Goal: Task Accomplishment & Management: Use online tool/utility

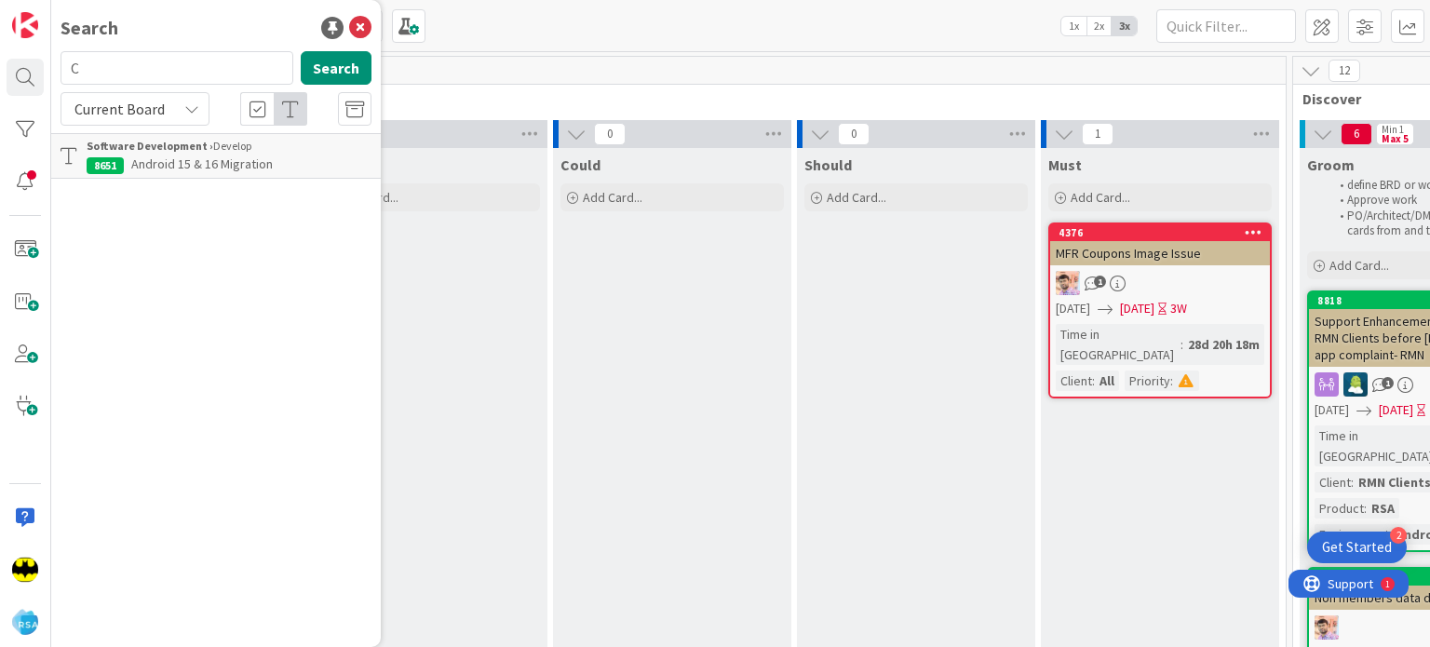
scroll to position [0, 1289]
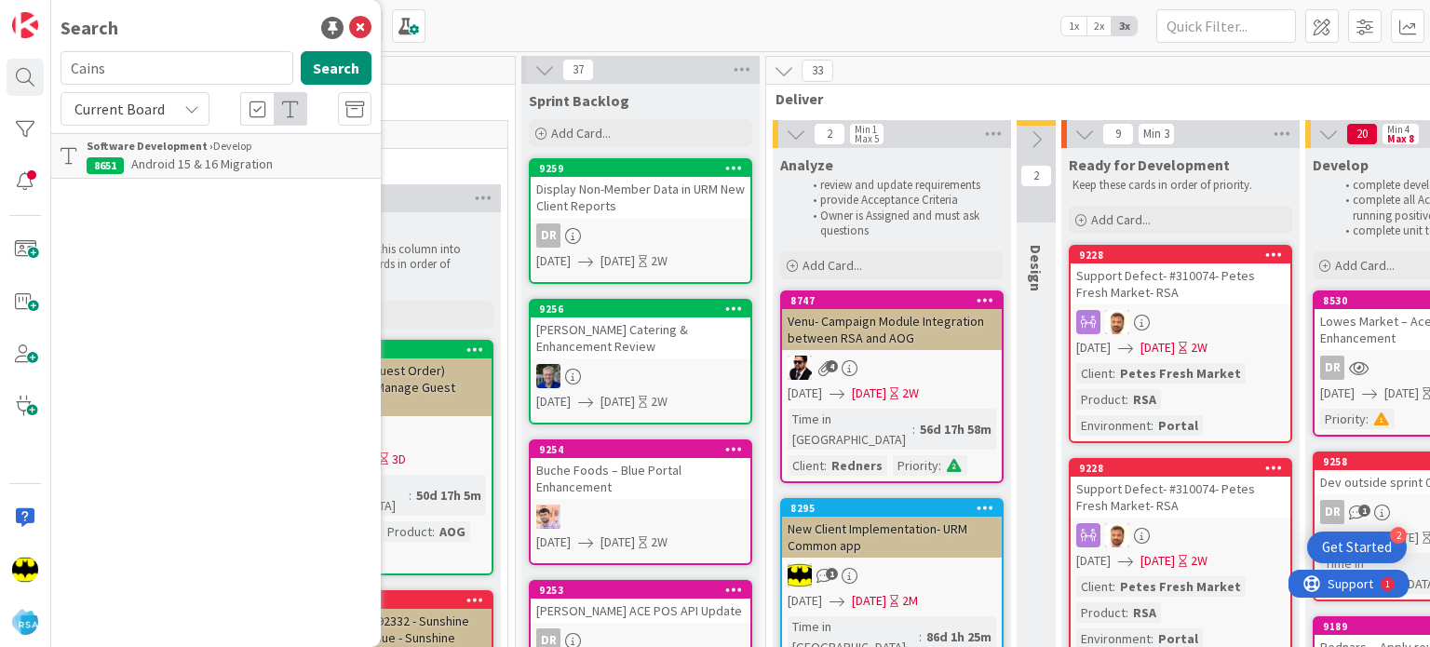
type input "Cains"
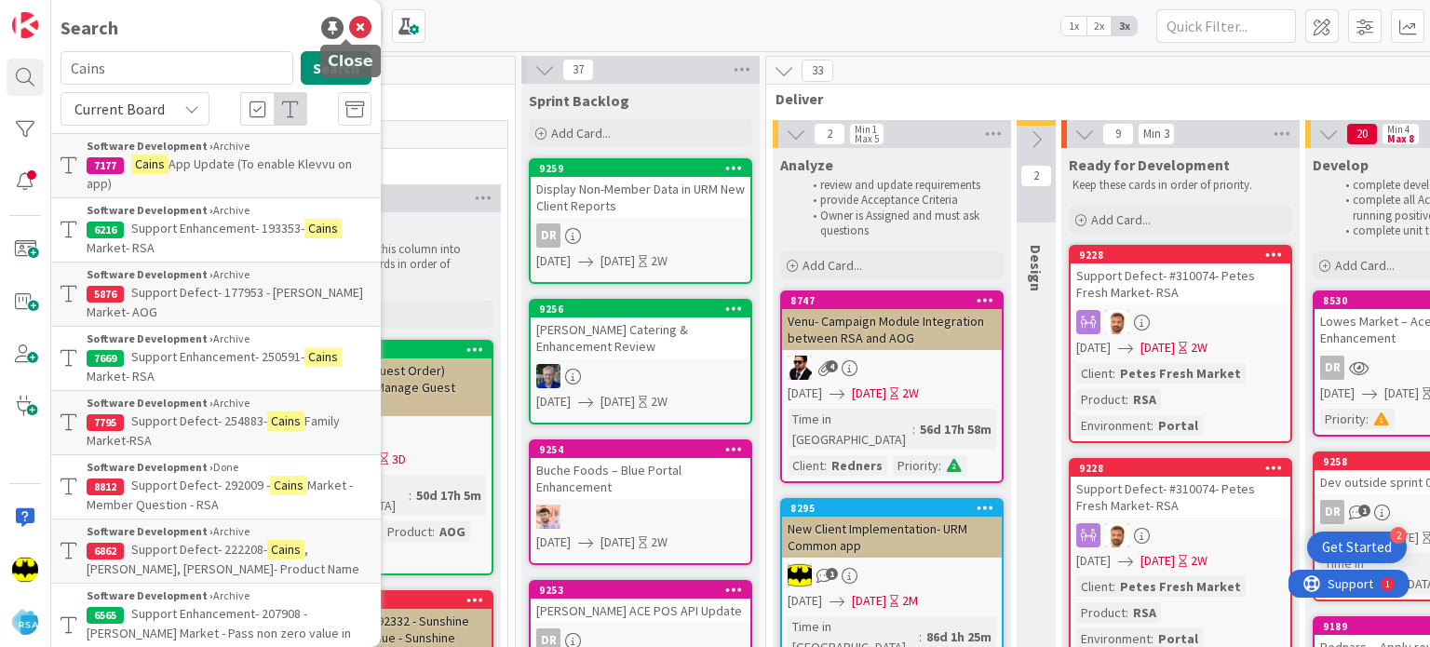
click at [355, 28] on icon at bounding box center [360, 28] width 22 height 22
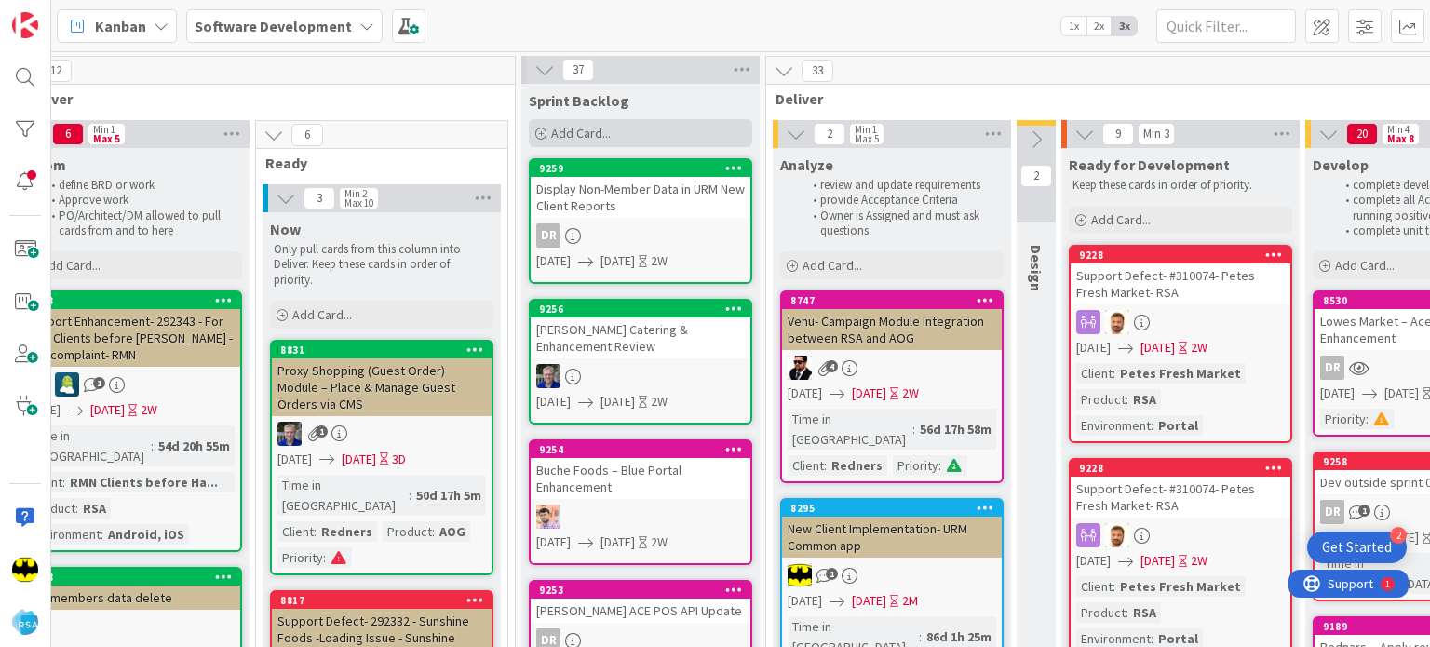
click at [539, 137] on icon at bounding box center [540, 133] width 11 height 11
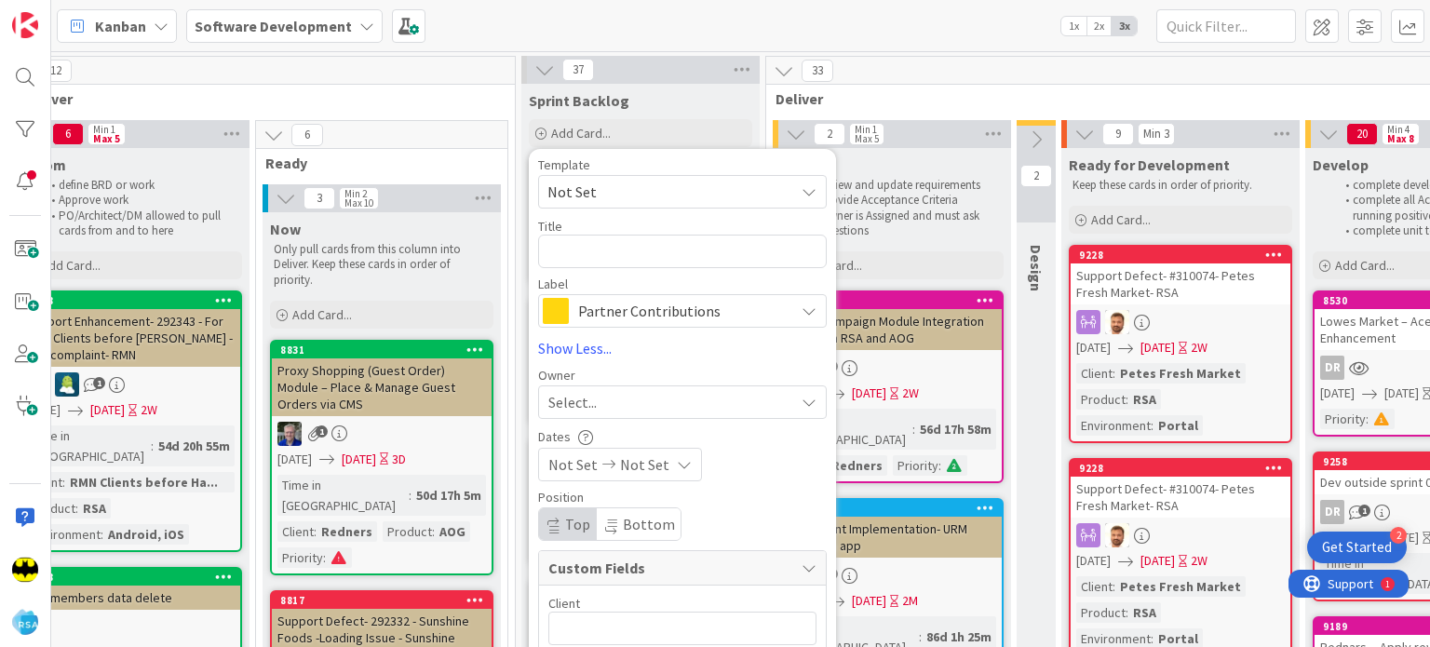
click at [605, 192] on span "Not Set" at bounding box center [664, 192] width 233 height 24
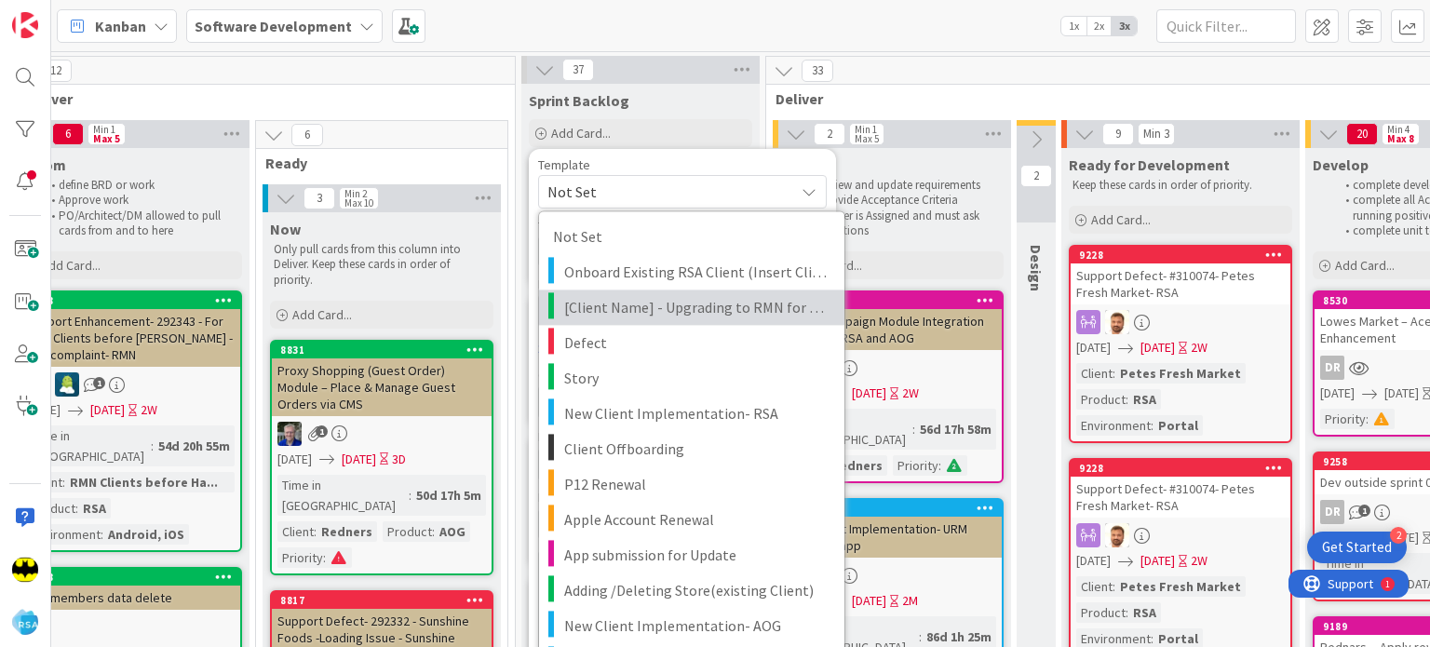
click at [633, 301] on span "[Client Name] - Upgrading to RMN for existing client" at bounding box center [697, 307] width 266 height 24
type textarea "x"
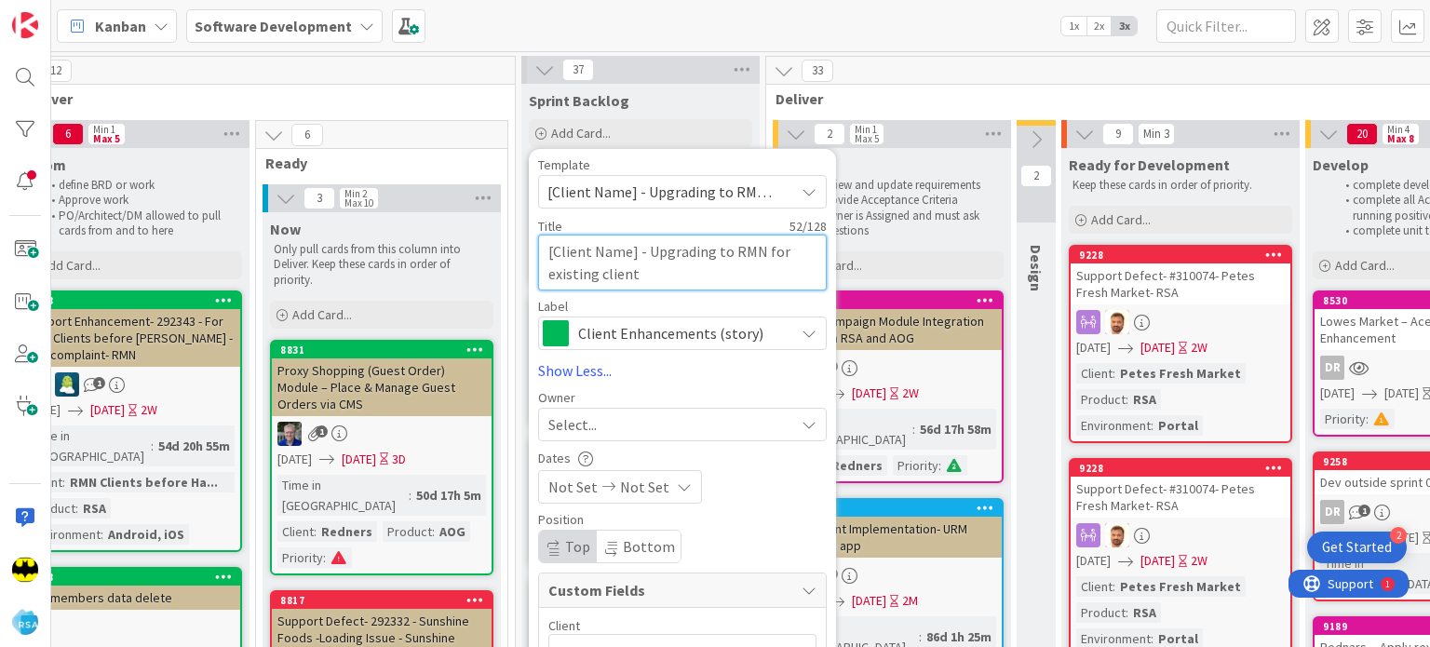
drag, startPoint x: 635, startPoint y: 252, endPoint x: 529, endPoint y: 252, distance: 106.2
type textarea "C- Upgrading to RMN for existing client"
type textarea "x"
type textarea "Ca- Upgrading to RMN for existing client"
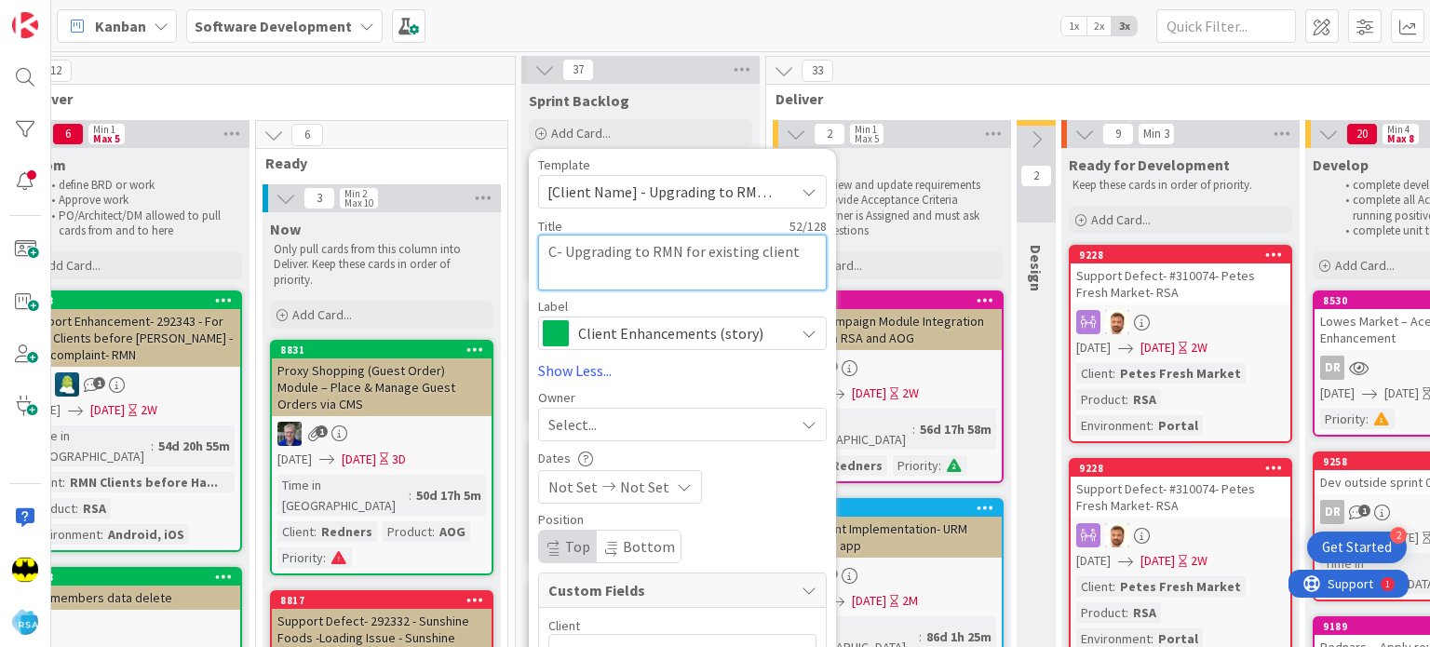
type textarea "x"
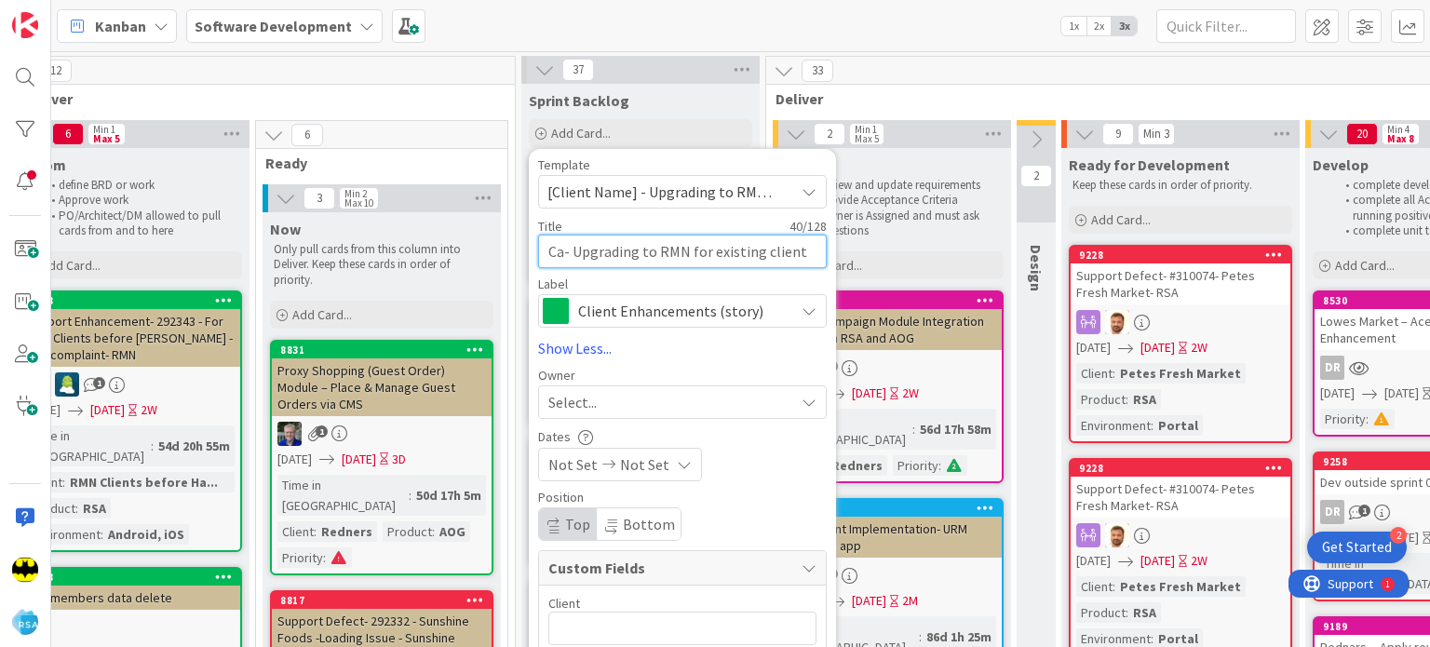
type textarea "Cai- Upgrading to RMN for existing client"
type textarea "x"
type textarea "Cain- Upgrading to RMN for existing client"
type textarea "x"
type textarea "Cains- Upgrading to RMN for existing client"
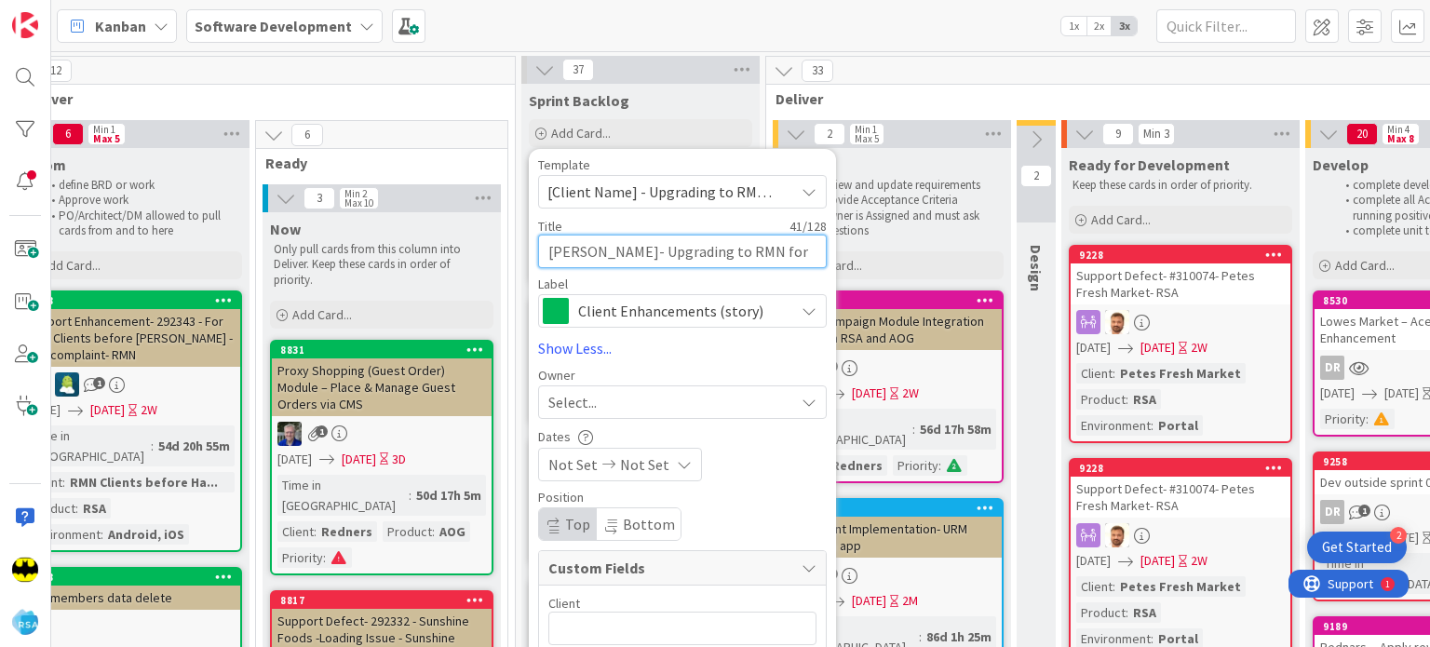
type textarea "x"
type textarea "Cains- Upgrading to RMN for existing client"
click at [593, 413] on span "Select..." at bounding box center [572, 402] width 48 height 22
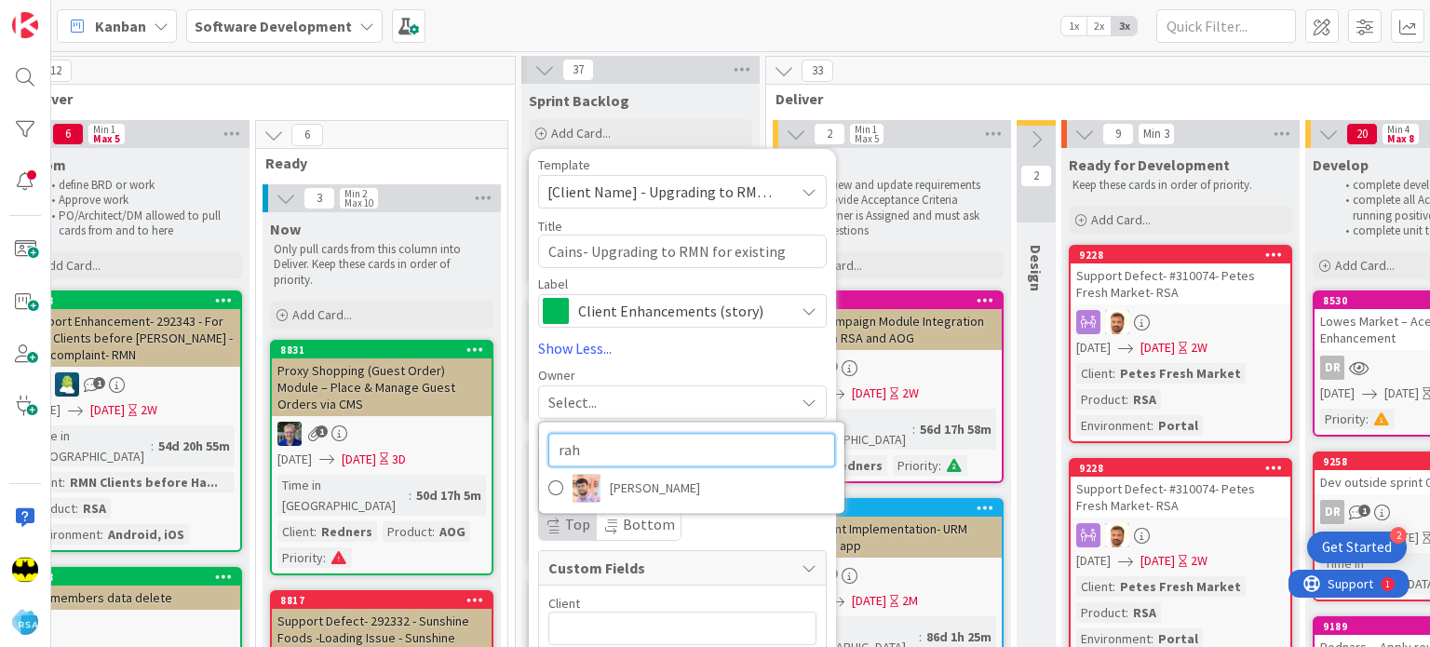
click at [599, 454] on input "rah" at bounding box center [691, 450] width 287 height 34
click at [599, 454] on input "s" at bounding box center [691, 450] width 287 height 34
type input "see"
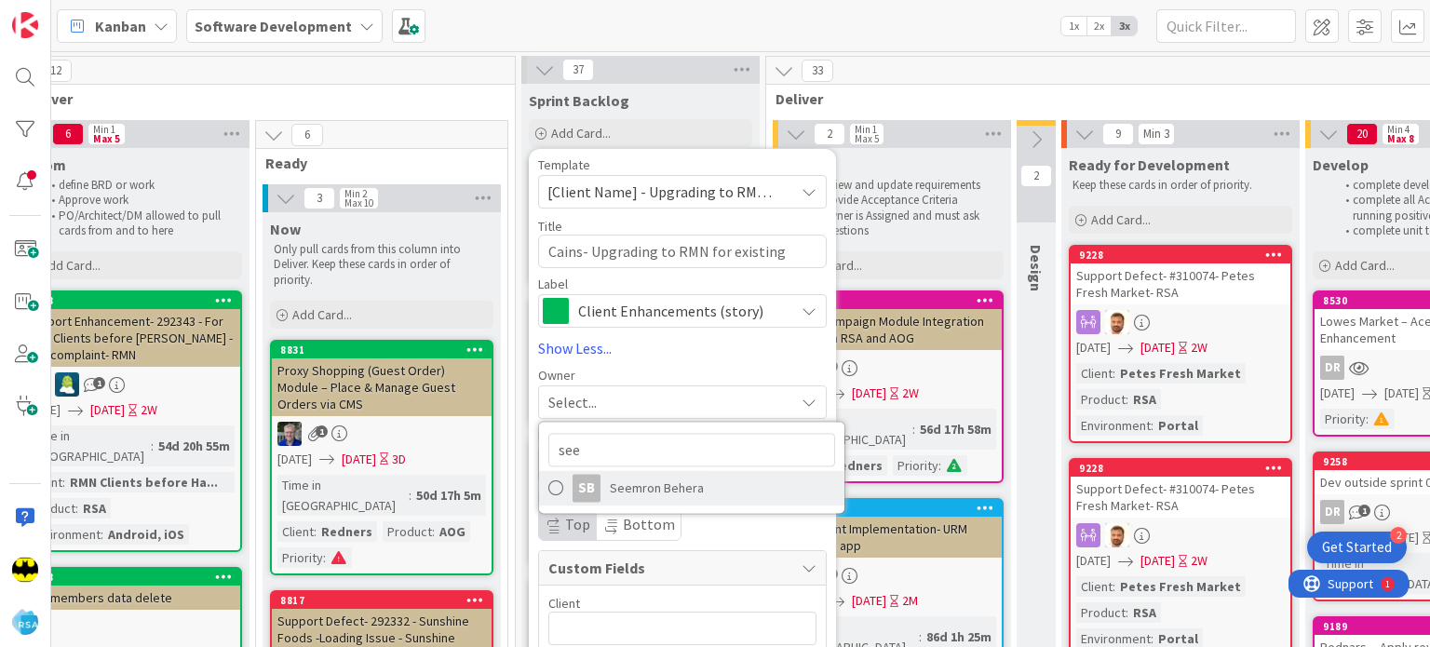
click at [629, 495] on span "Seemron Behera" at bounding box center [657, 488] width 94 height 28
type textarea "x"
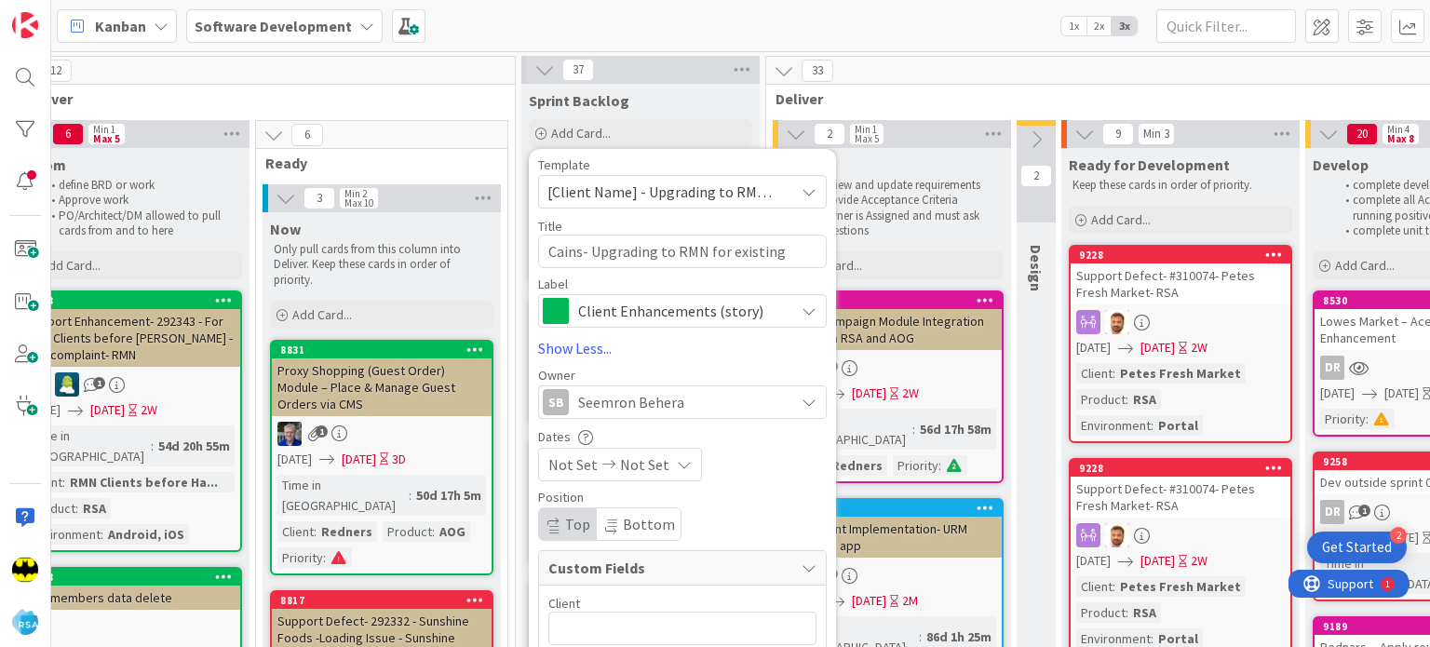
click at [578, 464] on span "Not Set" at bounding box center [572, 464] width 49 height 22
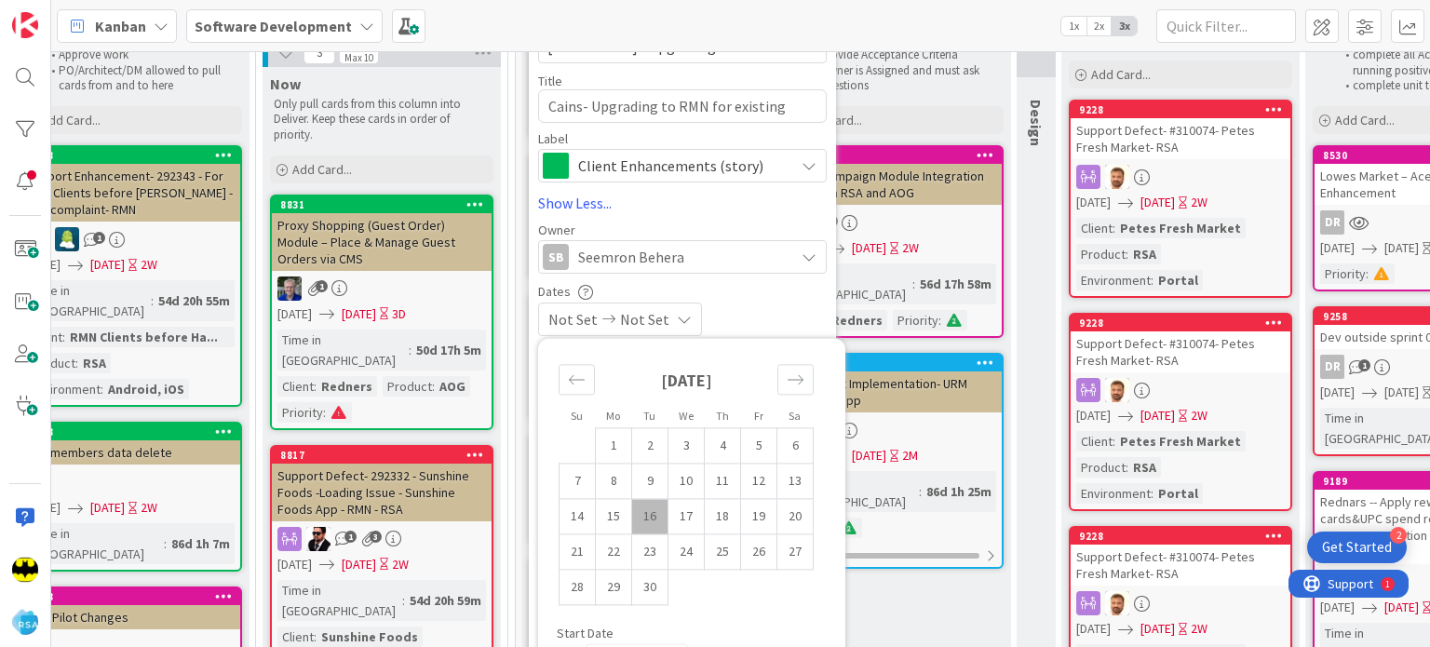
scroll to position [149, 1289]
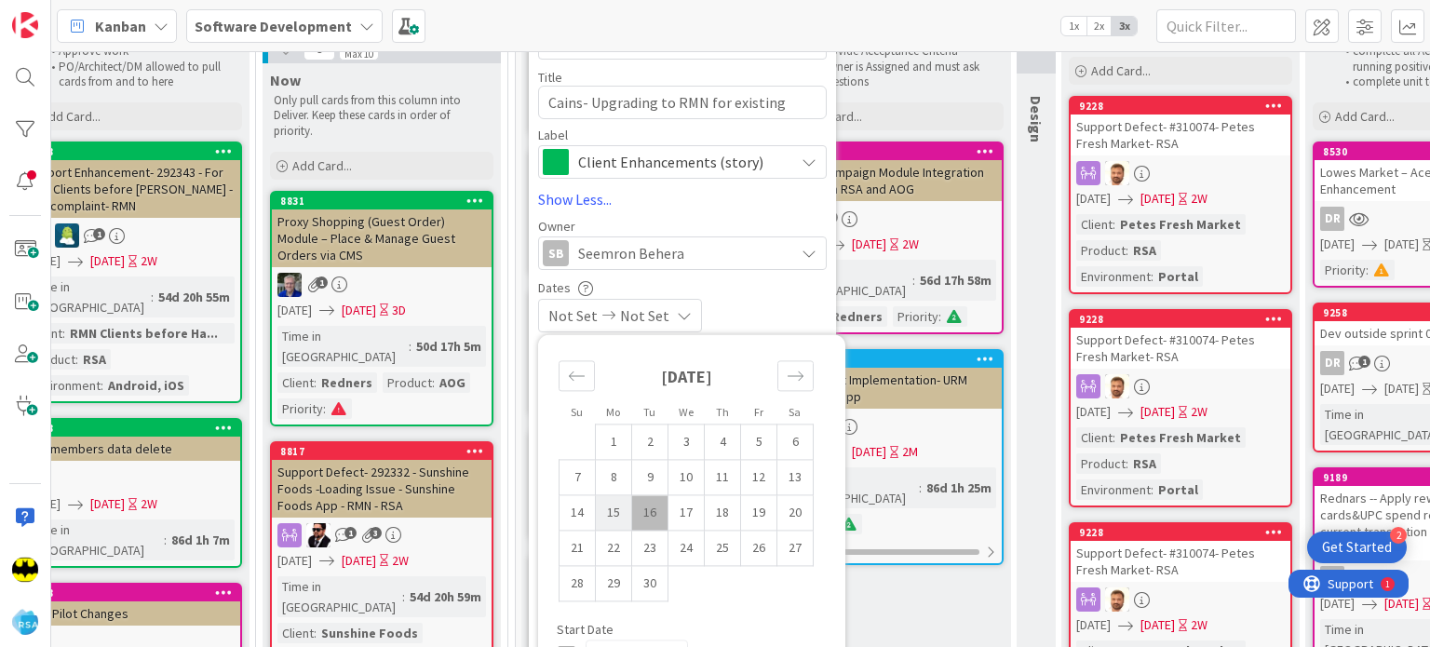
click at [618, 509] on td "15" at bounding box center [614, 512] width 36 height 35
type input "[DATE]"
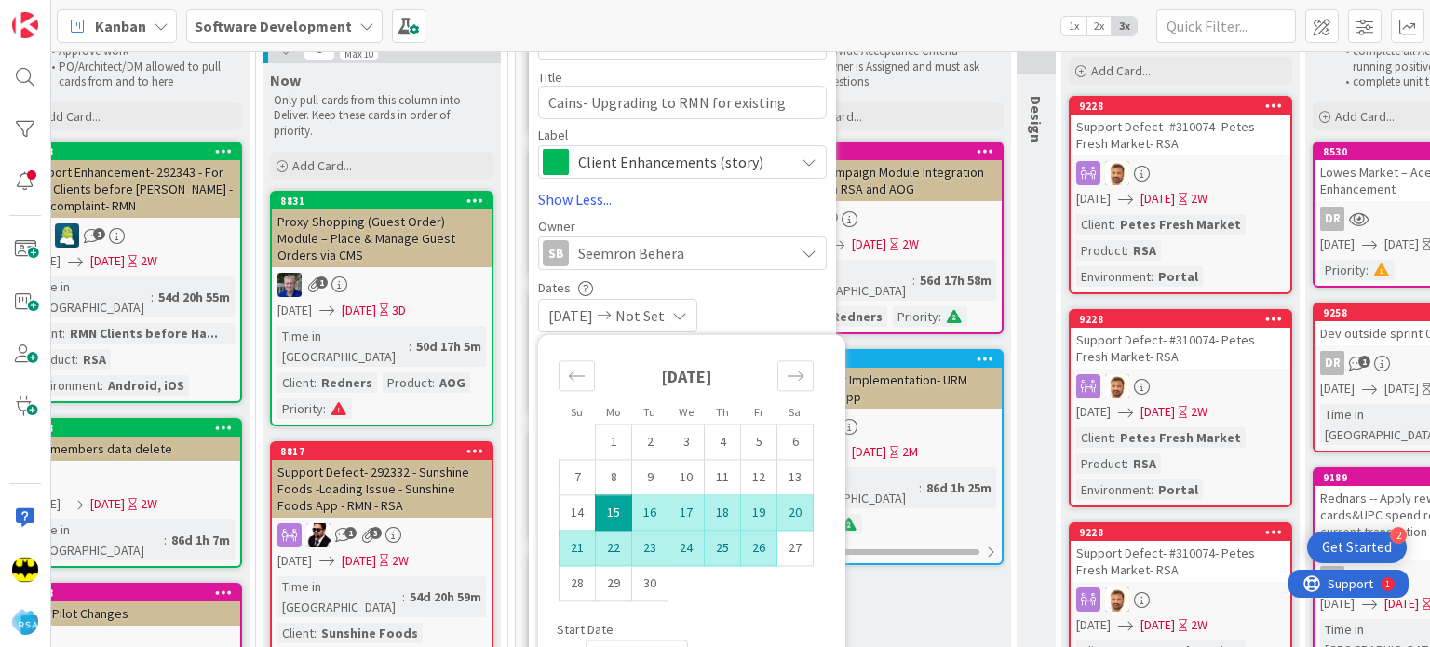
type textarea "x"
click at [742, 543] on td "26" at bounding box center [759, 548] width 36 height 35
type input "[DATE]"
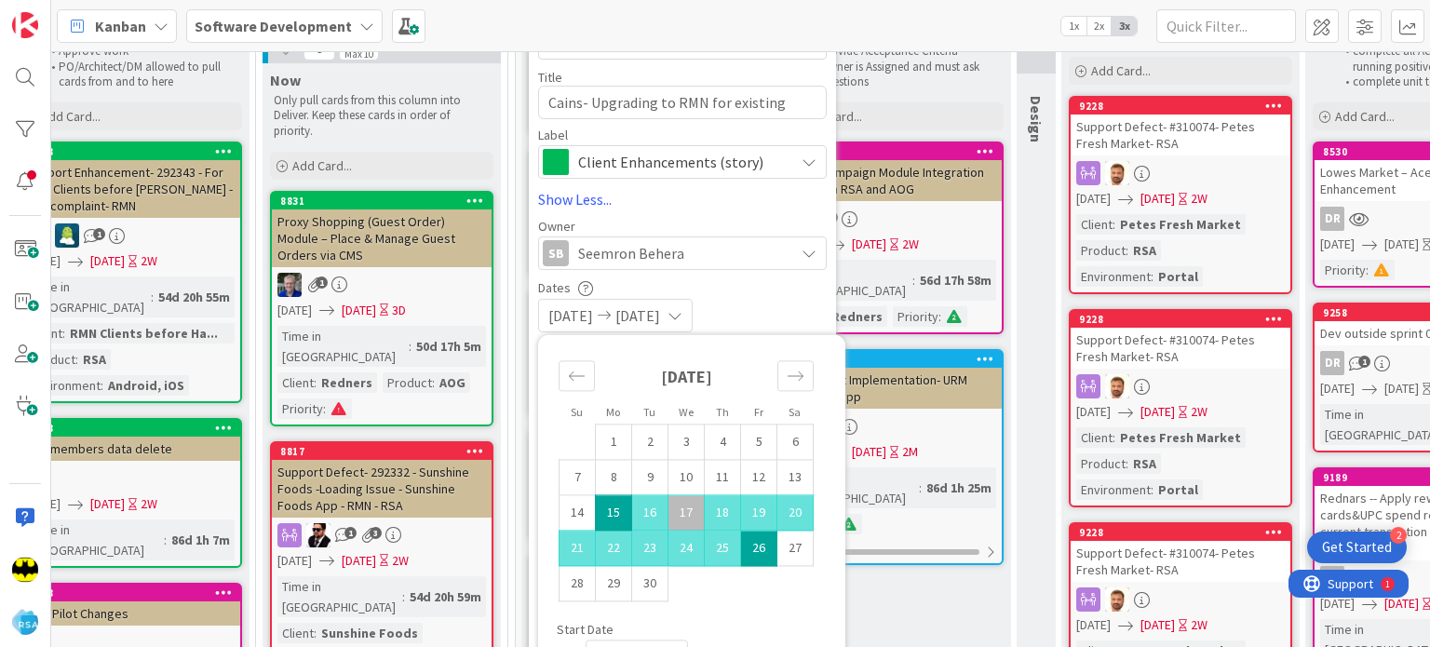
type textarea "x"
click at [732, 297] on div "Dates 09/15/2025 09/26/2025 Su Mo Tu We Th Fr Sa August 2025 1 2 3 4 5 6 7 8 9 …" at bounding box center [682, 305] width 289 height 53
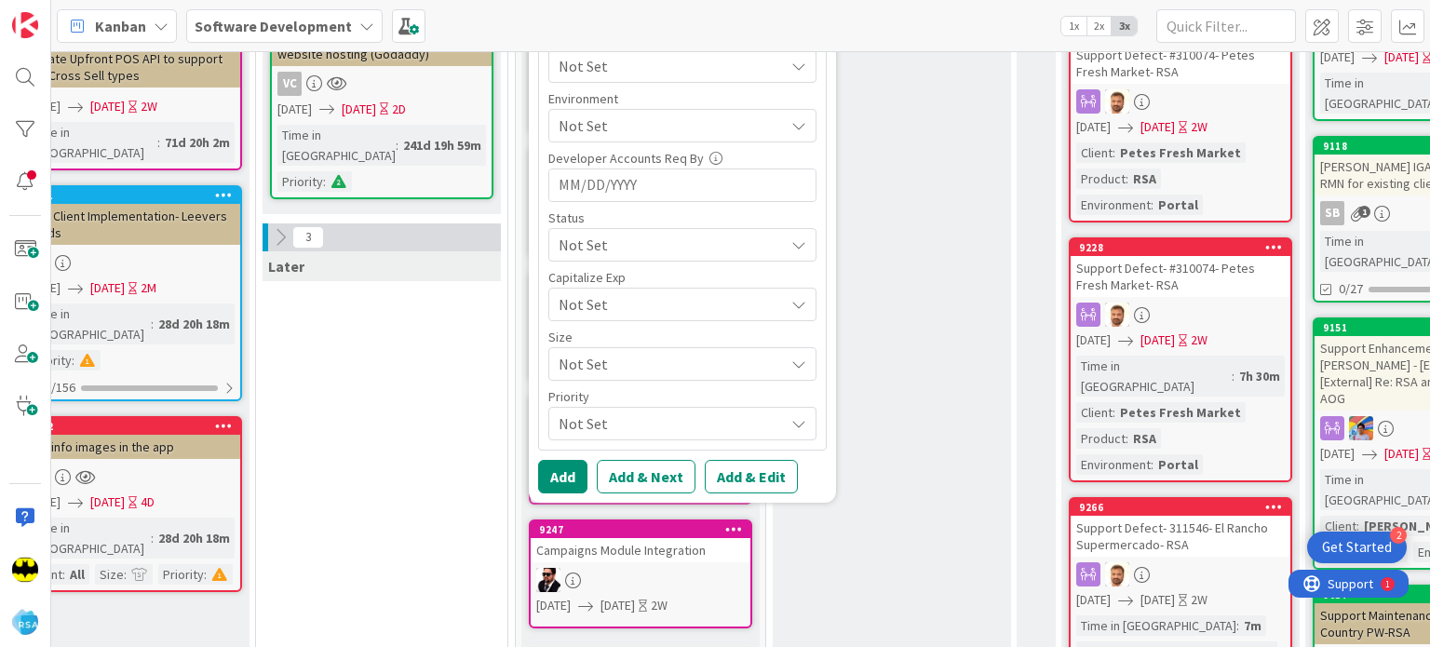
scroll to position [872, 1289]
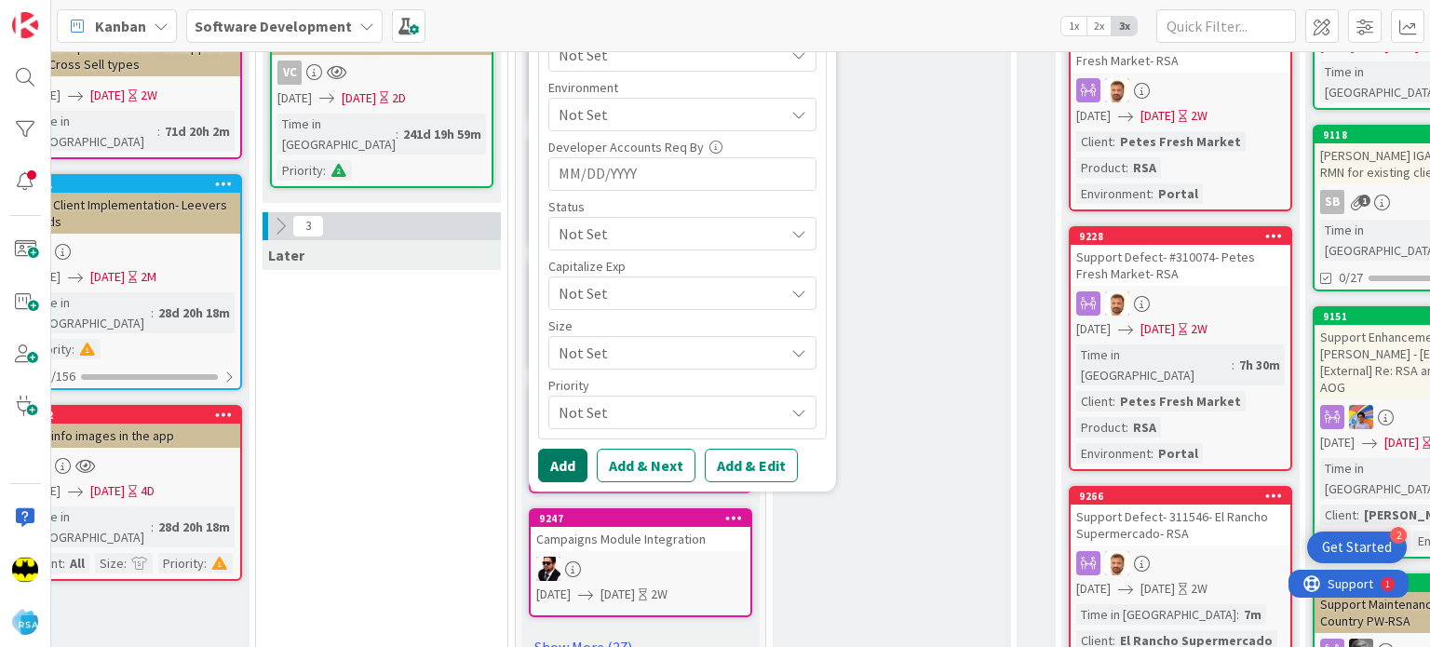
click at [559, 472] on button "Add" at bounding box center [562, 466] width 49 height 34
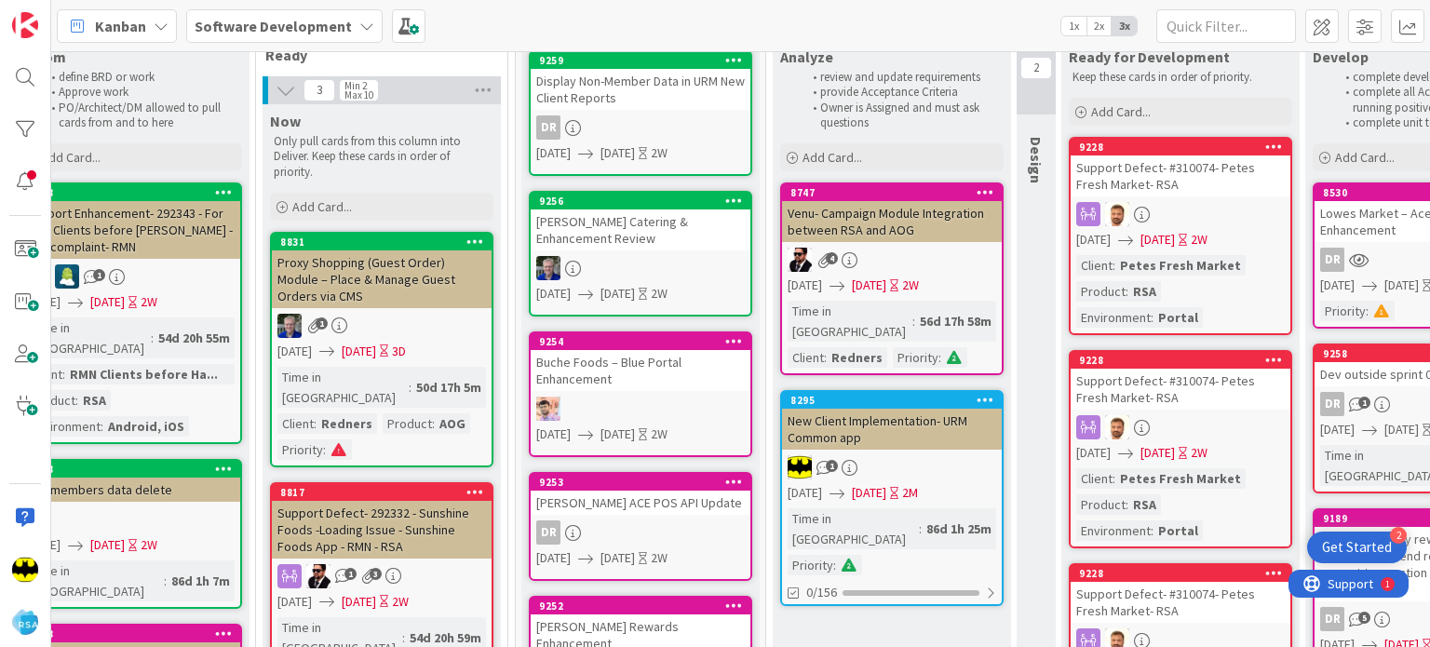
scroll to position [0, 1289]
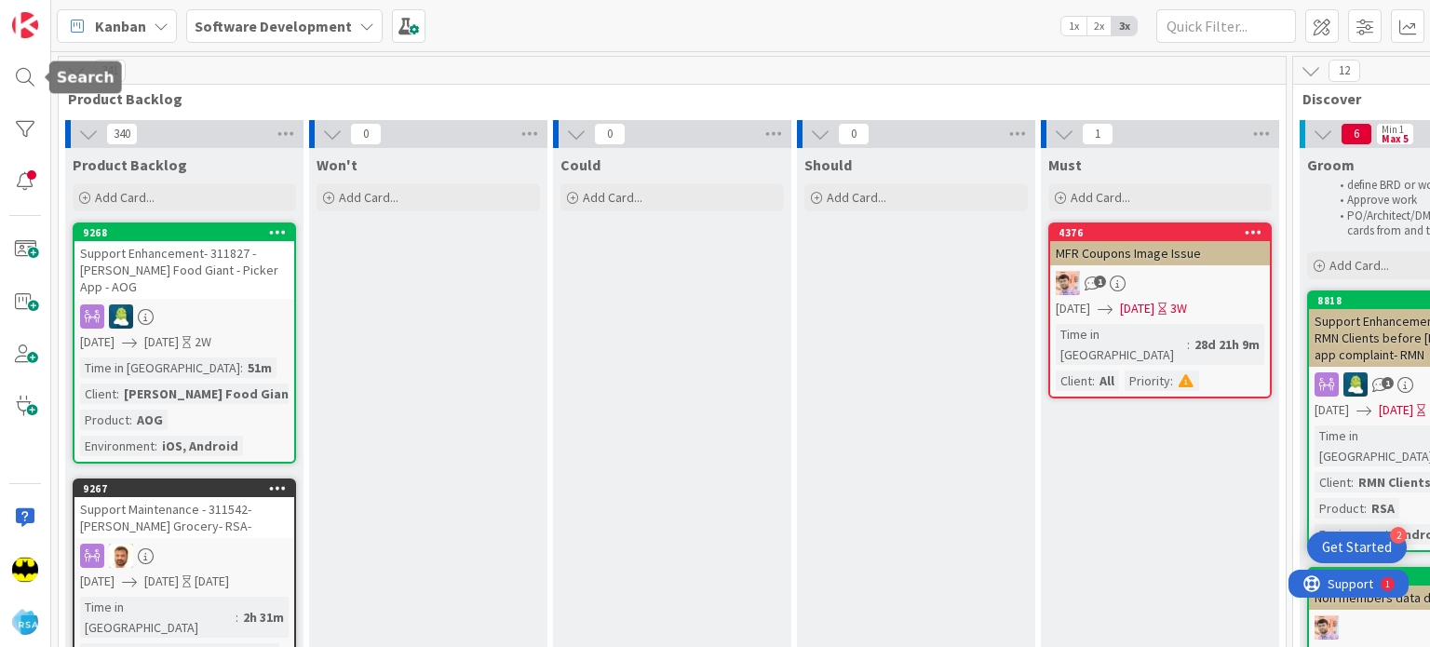
click at [23, 82] on div at bounding box center [25, 77] width 37 height 37
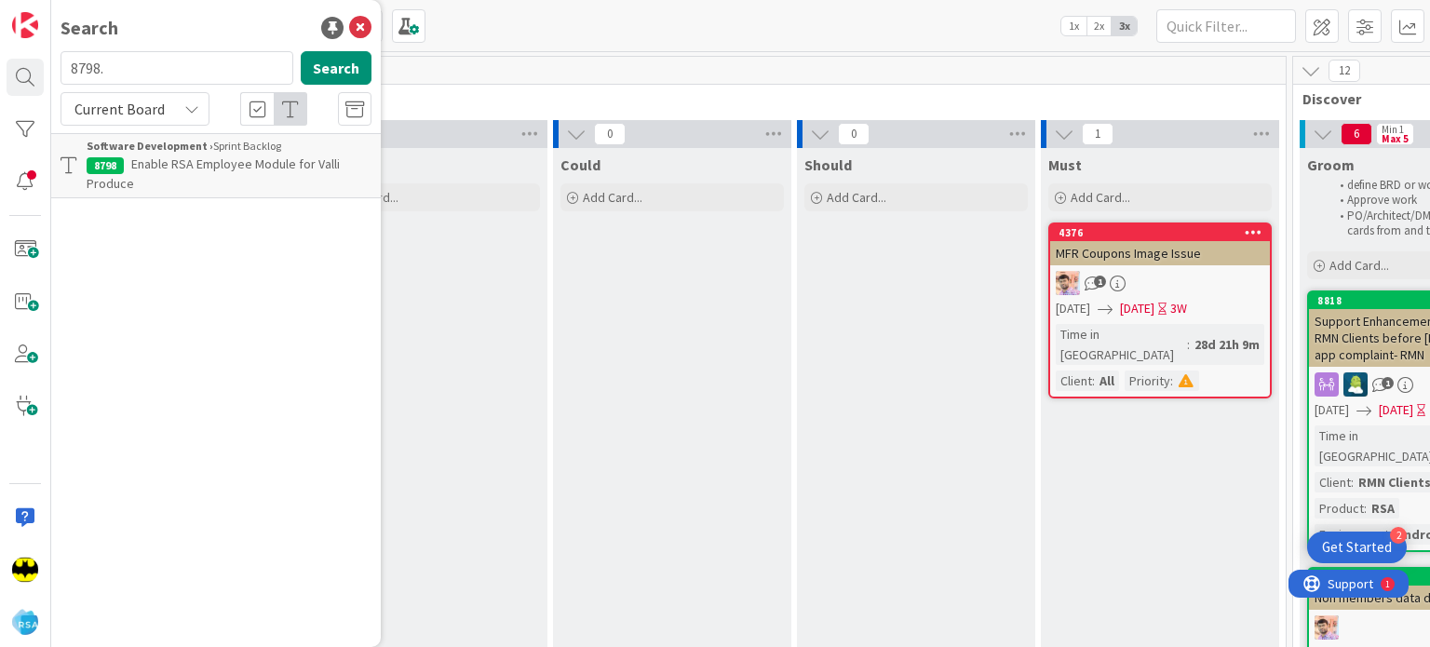
click at [105, 78] on input "8798." at bounding box center [177, 68] width 233 height 34
type input "8580"
